Goal: Transaction & Acquisition: Purchase product/service

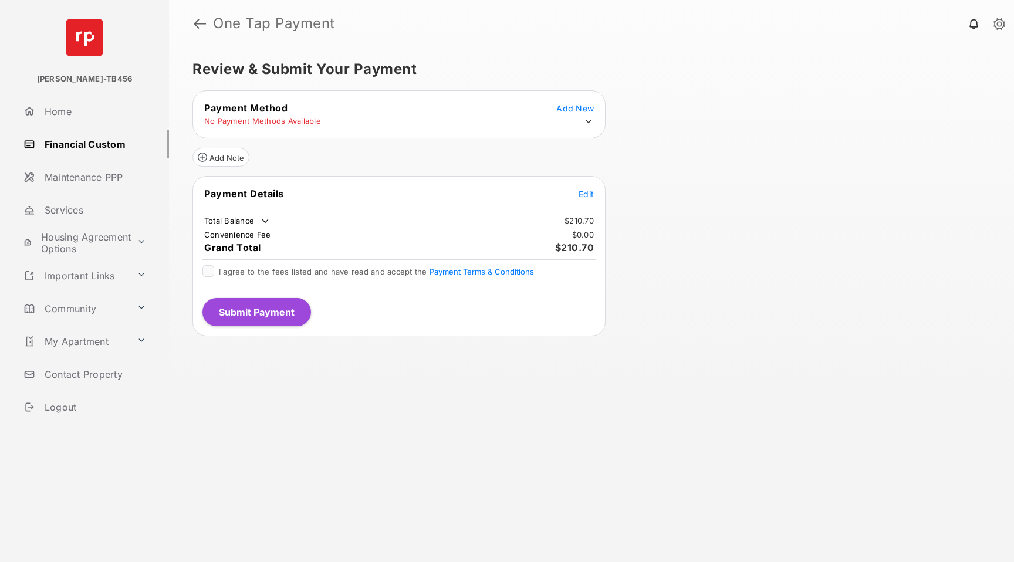
click at [585, 120] on icon at bounding box center [588, 121] width 11 height 11
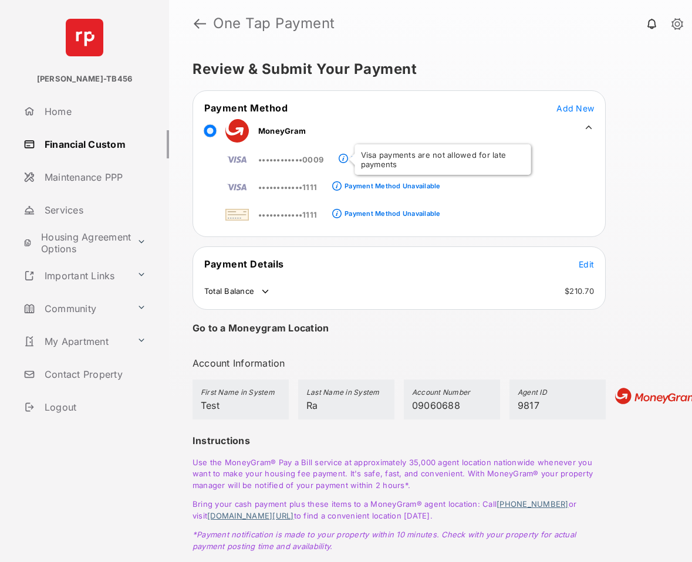
click at [347, 157] on span at bounding box center [343, 160] width 9 height 9
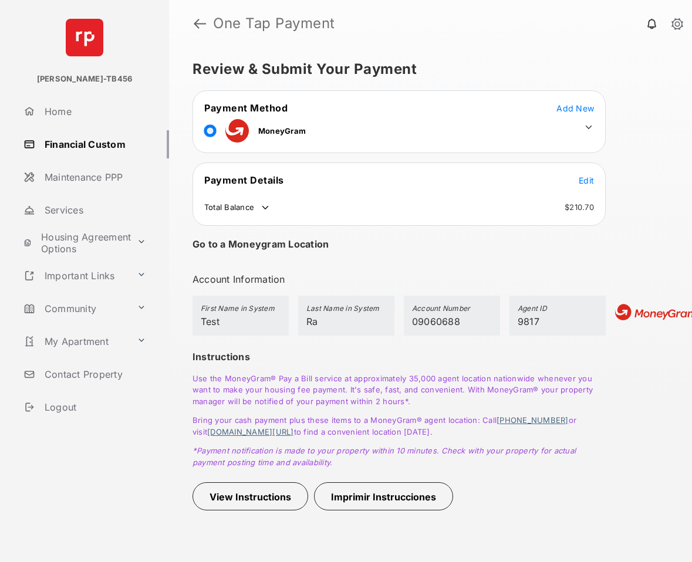
click at [589, 129] on icon at bounding box center [589, 128] width 6 height 4
click at [590, 124] on icon at bounding box center [588, 127] width 11 height 11
click at [586, 126] on icon at bounding box center [589, 128] width 6 height 4
click at [590, 120] on td at bounding box center [586, 125] width 18 height 18
click at [589, 125] on icon at bounding box center [588, 127] width 11 height 11
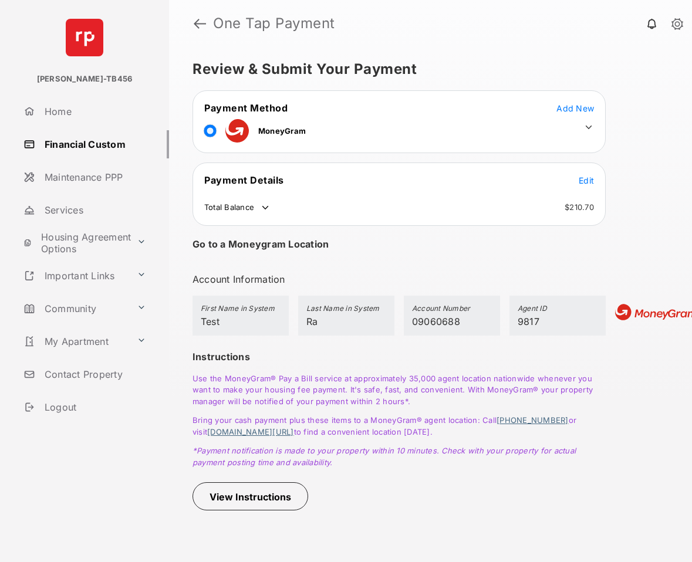
click at [592, 127] on icon at bounding box center [588, 127] width 11 height 11
click at [587, 120] on td at bounding box center [586, 125] width 18 height 18
click at [586, 126] on icon at bounding box center [589, 128] width 6 height 4
click at [588, 119] on td at bounding box center [586, 125] width 18 height 18
click at [588, 131] on icon at bounding box center [588, 127] width 11 height 11
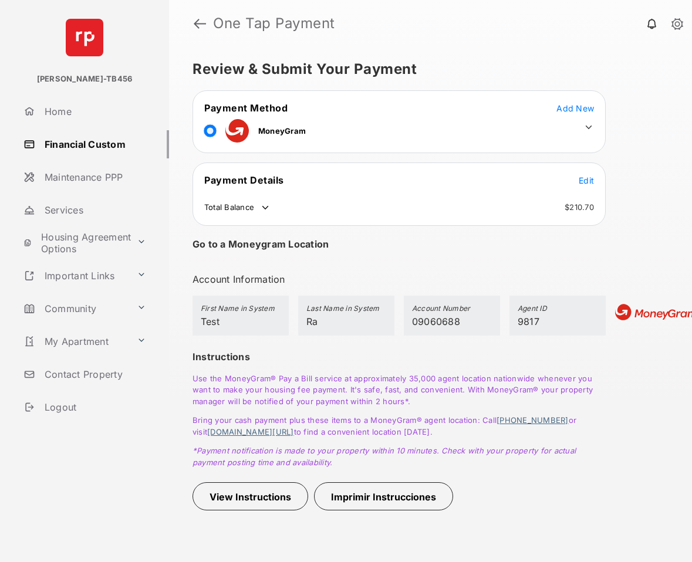
click at [586, 127] on icon at bounding box center [588, 127] width 11 height 11
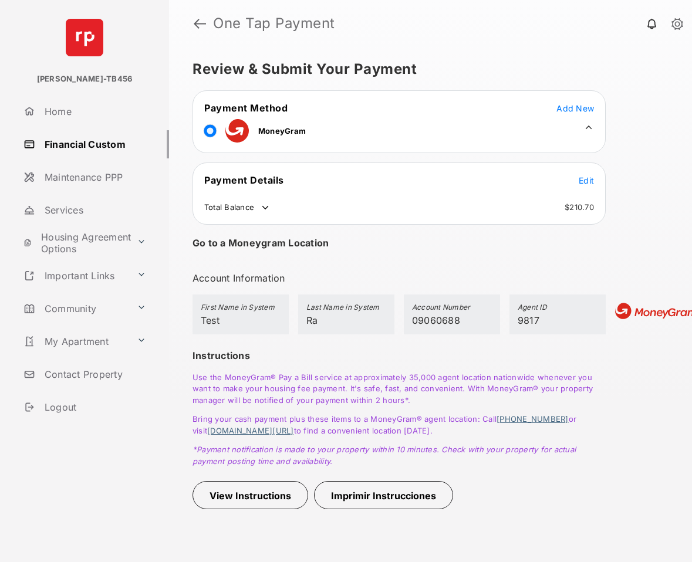
click at [587, 128] on icon at bounding box center [588, 127] width 11 height 11
click at [585, 127] on icon at bounding box center [588, 127] width 11 height 11
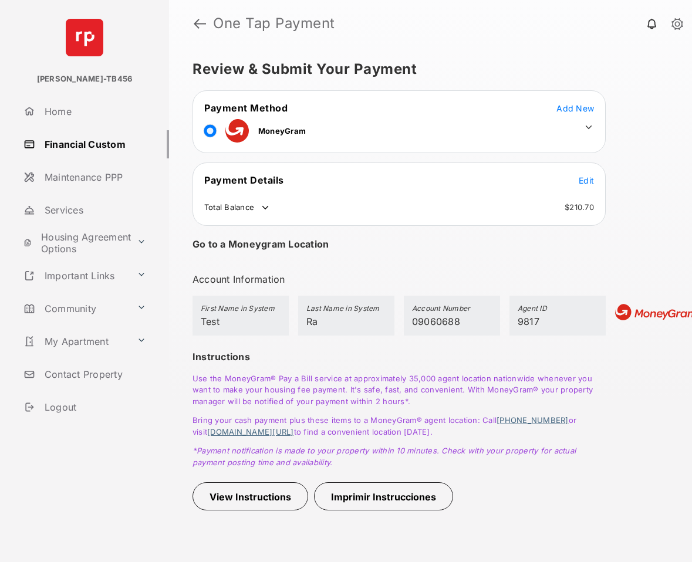
click at [588, 124] on icon at bounding box center [588, 127] width 11 height 11
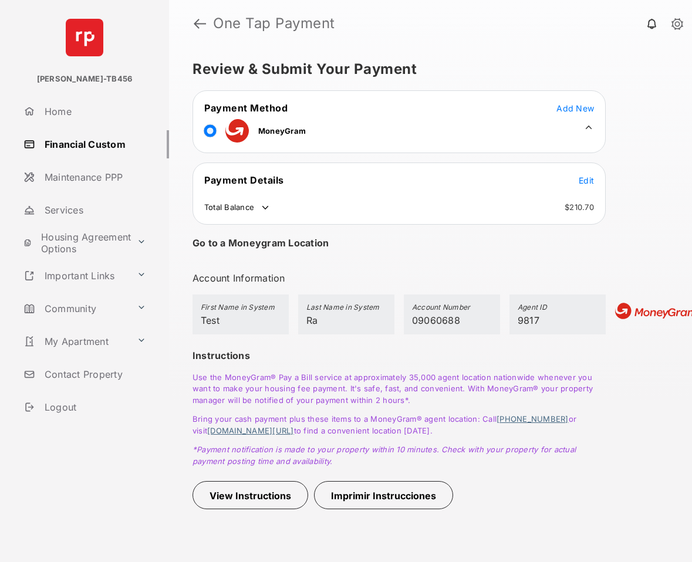
click at [590, 126] on icon at bounding box center [588, 127] width 11 height 11
click at [194, 17] on link at bounding box center [200, 23] width 12 height 28
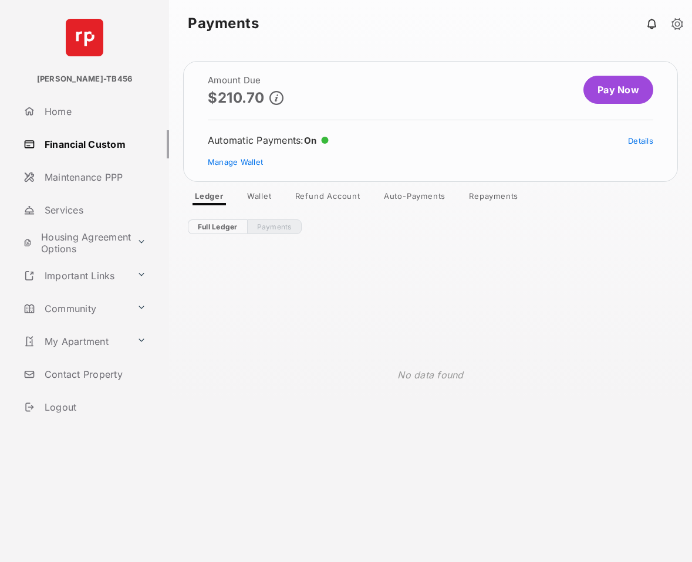
click at [597, 94] on link "Pay Now" at bounding box center [618, 90] width 70 height 28
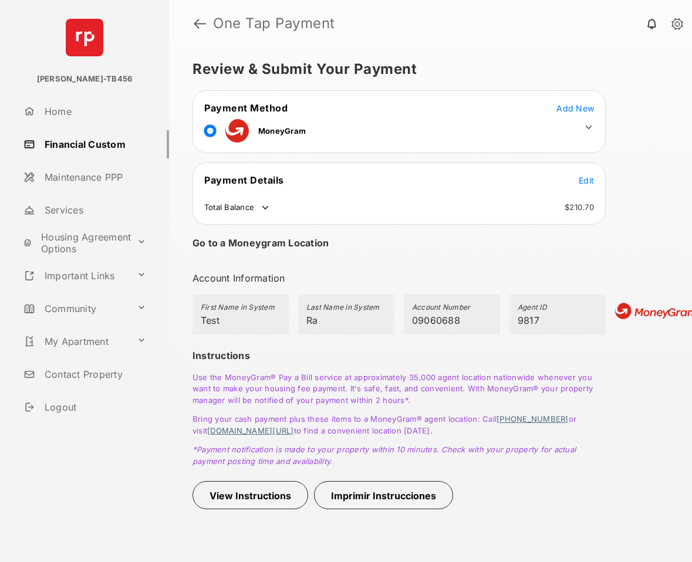
click at [592, 128] on icon at bounding box center [588, 127] width 11 height 11
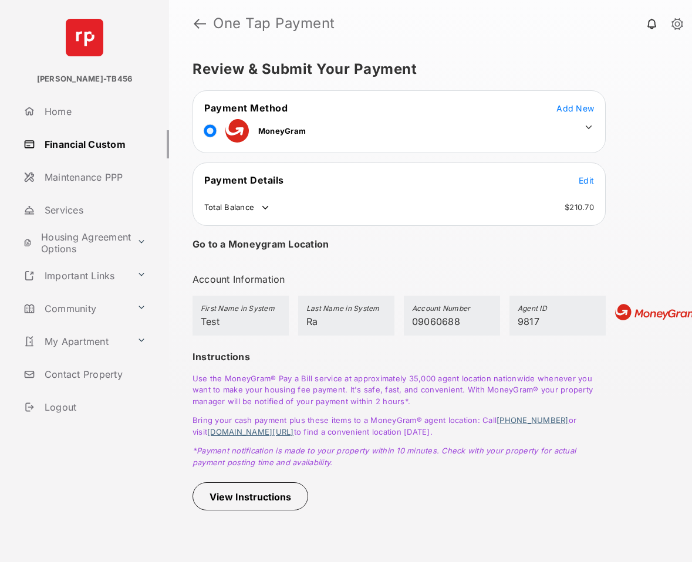
click at [590, 128] on icon at bounding box center [588, 127] width 11 height 11
click at [584, 125] on icon at bounding box center [588, 127] width 11 height 11
click at [586, 128] on icon at bounding box center [588, 127] width 11 height 11
click at [586, 127] on icon at bounding box center [588, 127] width 11 height 11
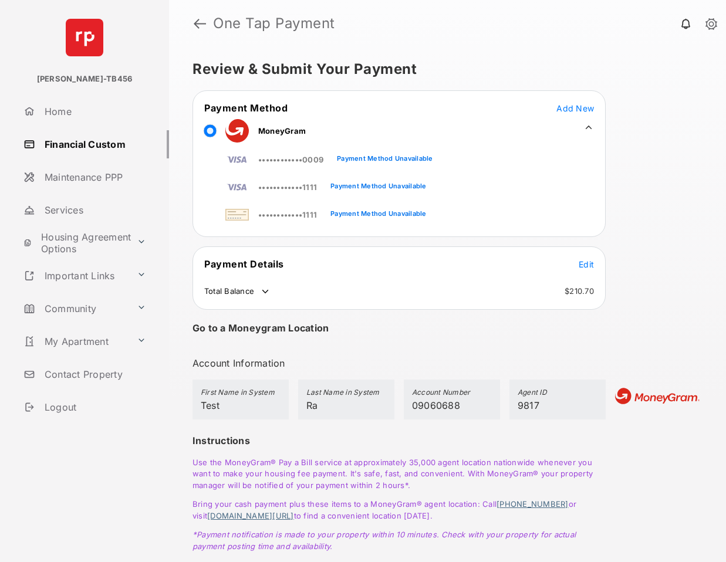
click at [75, 109] on link "Home" at bounding box center [94, 111] width 150 height 28
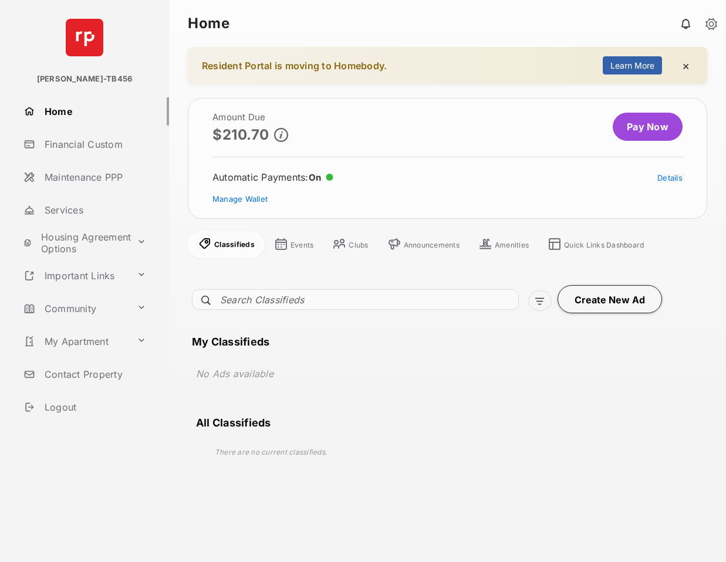
click at [595, 239] on div "Quick Links Dashboard" at bounding box center [596, 245] width 96 height 16
